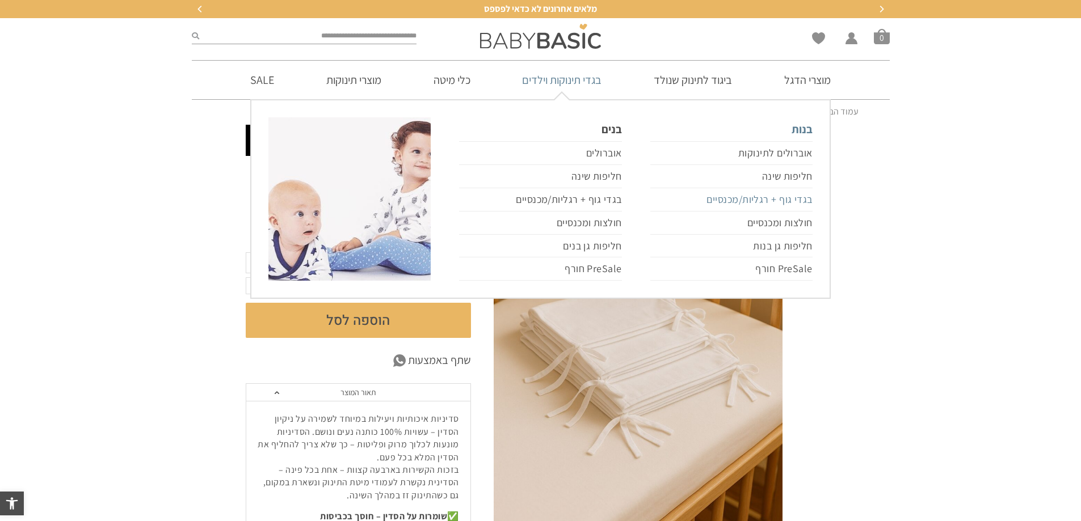
click at [786, 200] on link "בגדי גוף + רגליות/מכנסיים" at bounding box center [731, 199] width 162 height 23
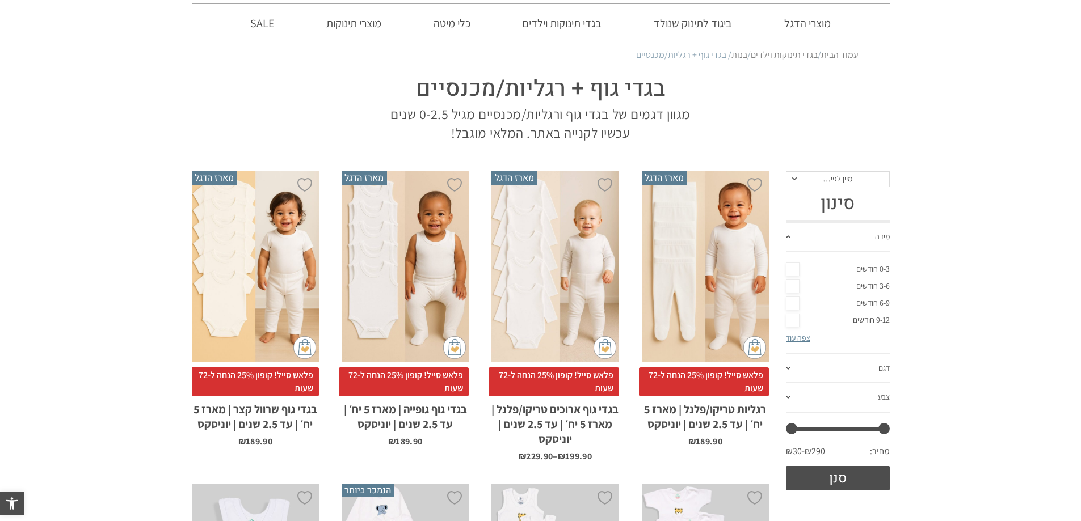
click at [794, 286] on link "3-6 חודשים" at bounding box center [838, 286] width 104 height 17
click at [843, 478] on button "סנן" at bounding box center [838, 478] width 104 height 24
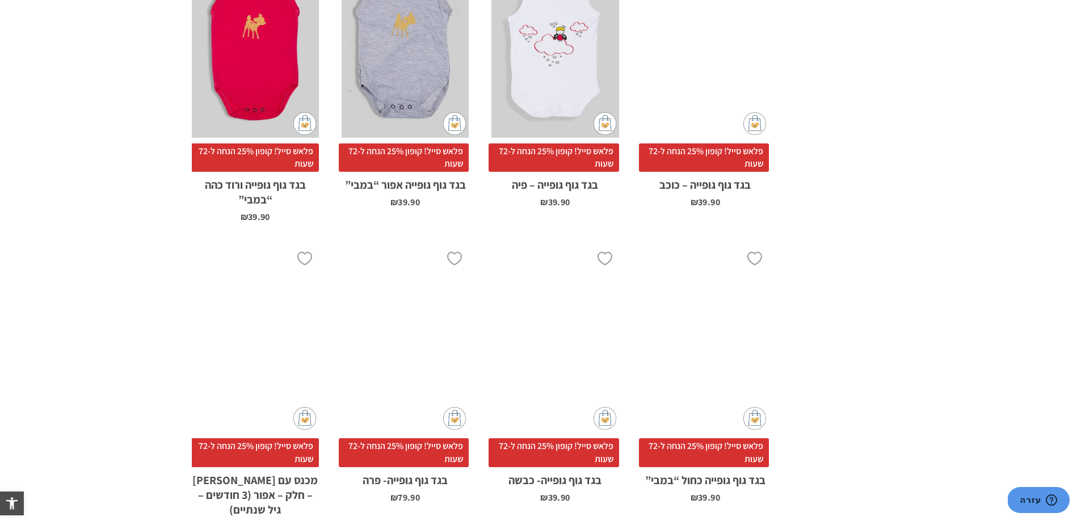
scroll to position [908, 0]
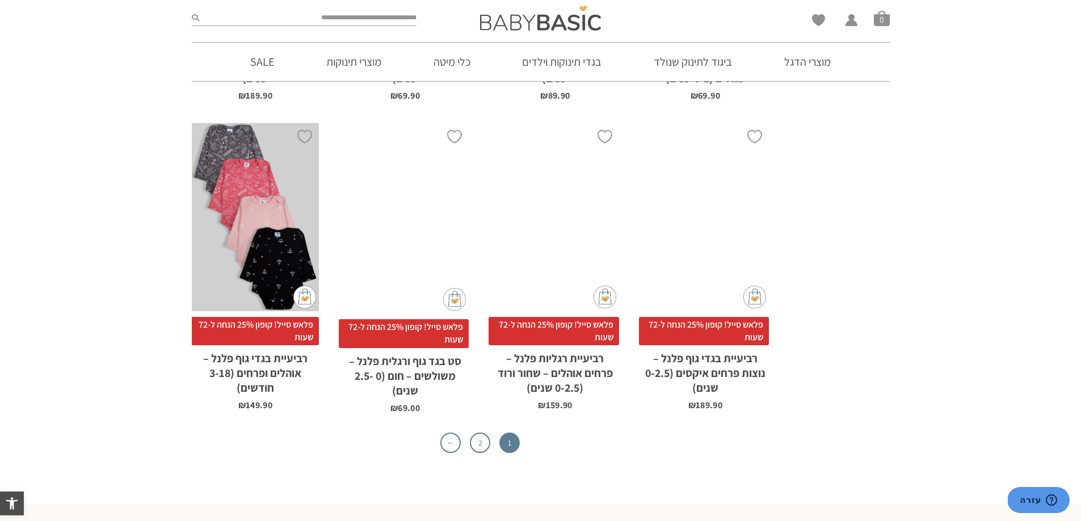
scroll to position [3932, 0]
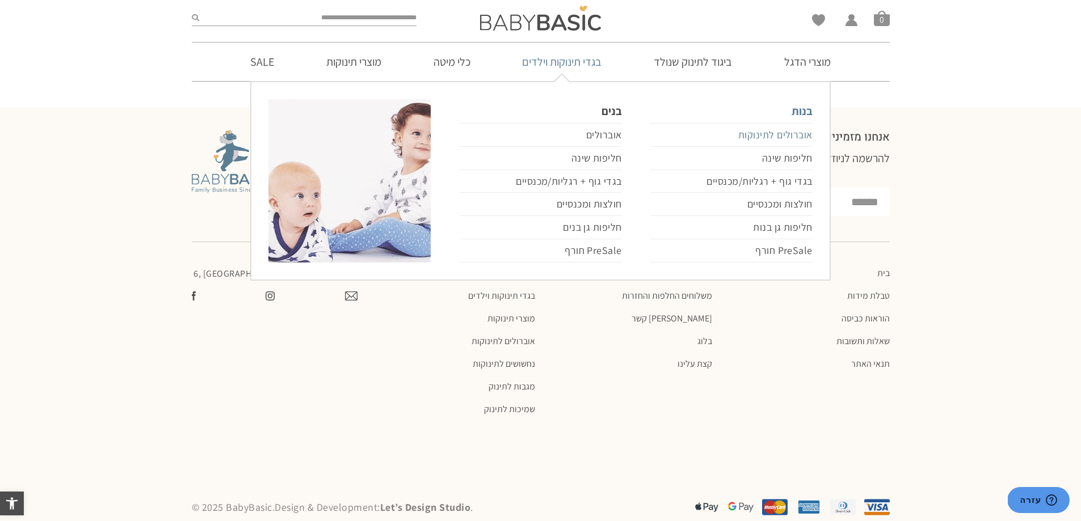
click at [796, 134] on link "אוברולים לתינוקות" at bounding box center [731, 135] width 162 height 24
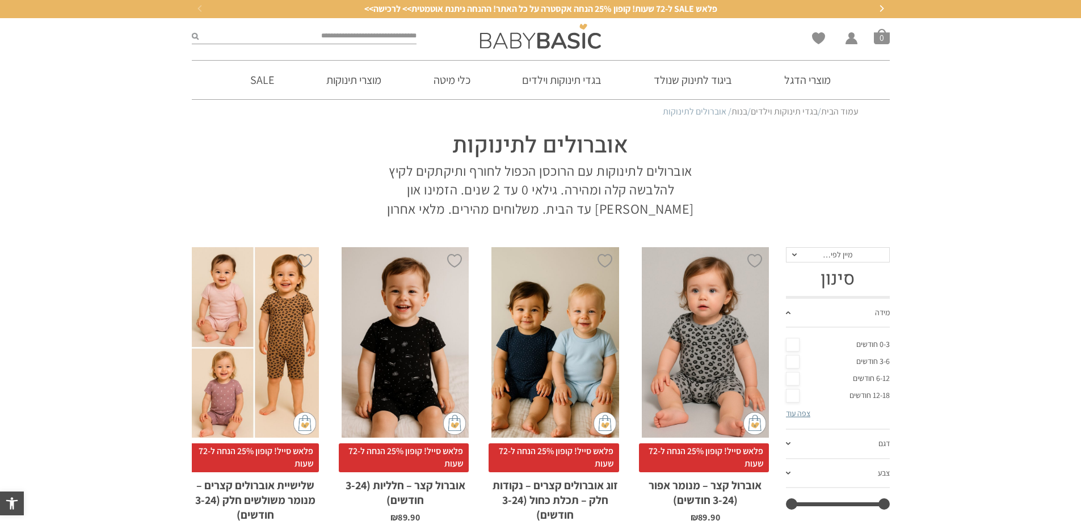
click at [795, 362] on link "3-6 חודשים" at bounding box center [838, 361] width 104 height 17
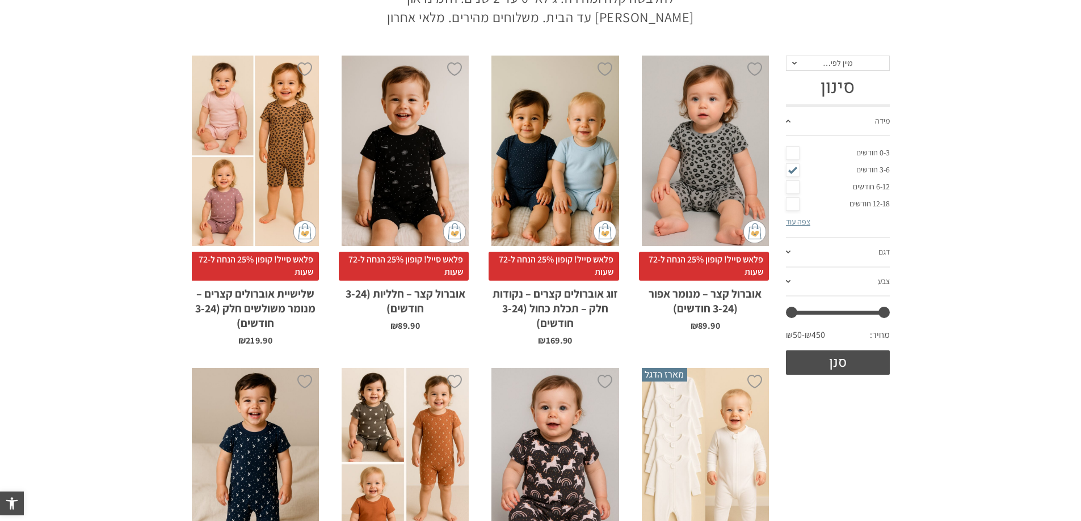
scroll to position [284, 0]
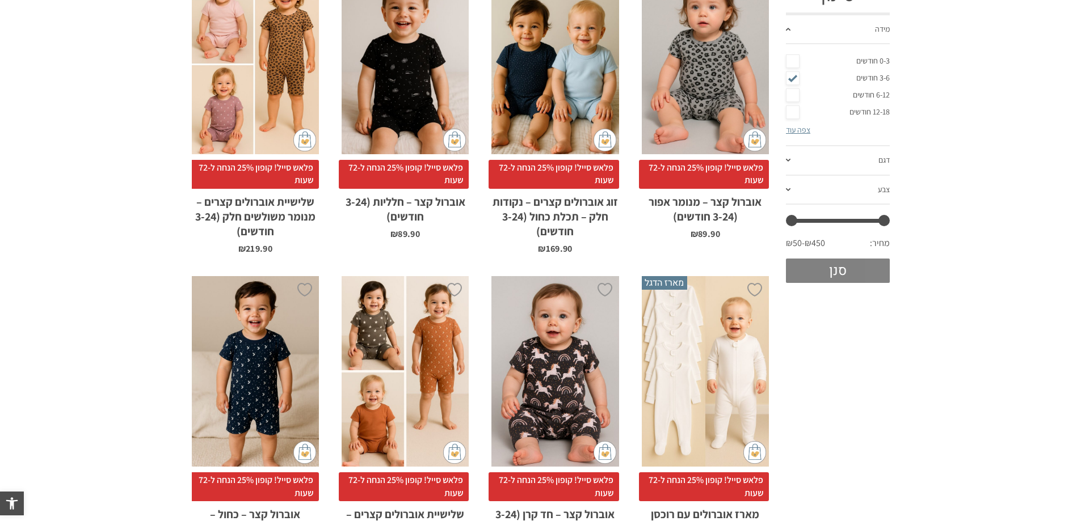
click at [844, 268] on button "סנן" at bounding box center [838, 271] width 104 height 24
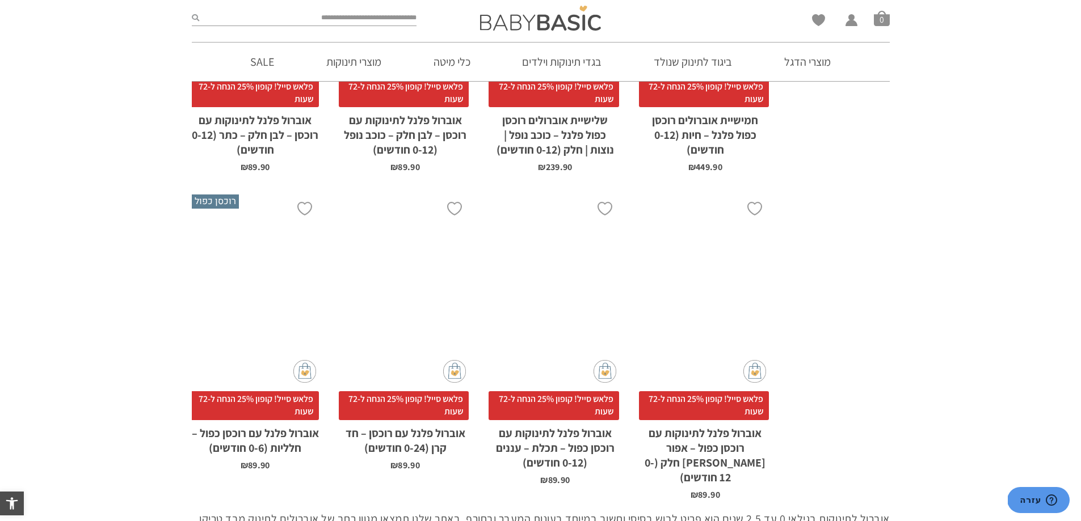
scroll to position [3252, 0]
